Goal: Task Accomplishment & Management: Check status

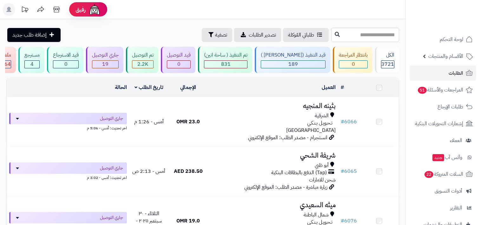
scroll to position [20, 0]
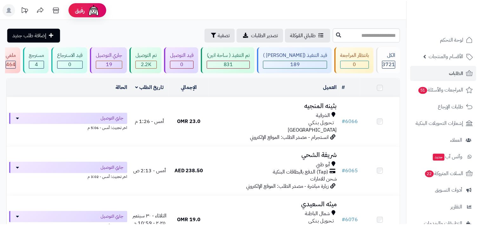
scroll to position [20, 0]
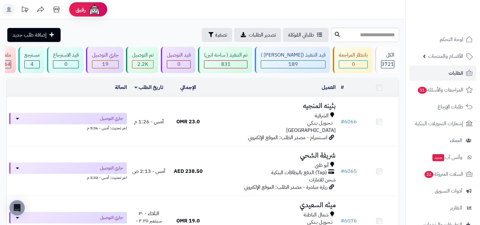
scroll to position [20, 0]
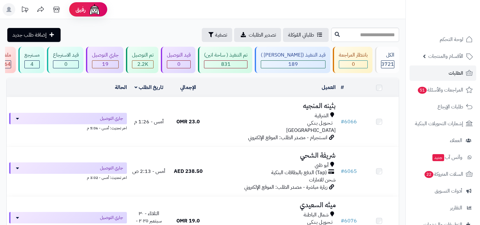
scroll to position [20, 0]
